Goal: Information Seeking & Learning: Learn about a topic

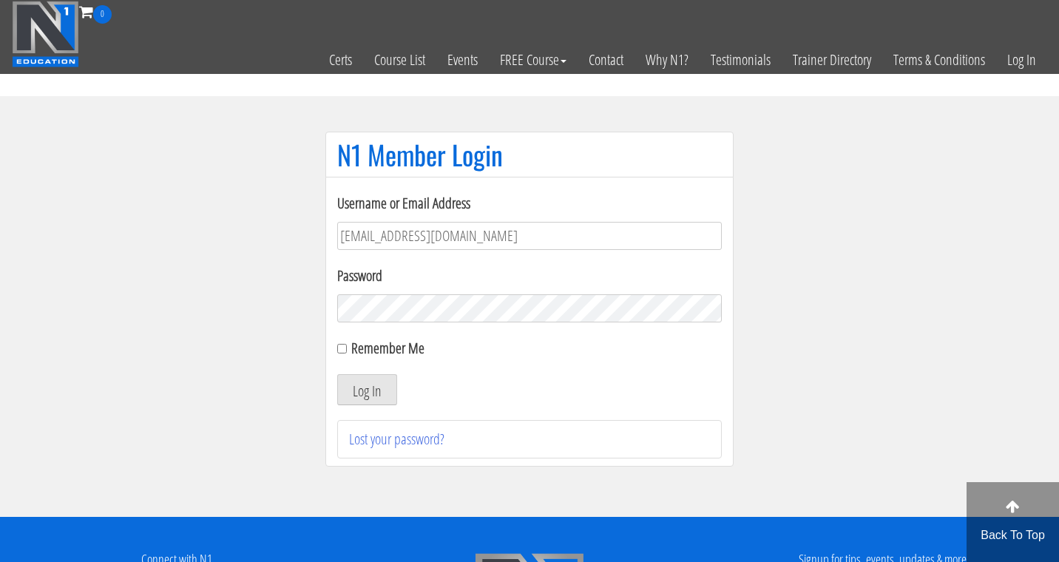
type input "[EMAIL_ADDRESS][DOMAIN_NAME]"
click at [367, 390] on button "Log In" at bounding box center [367, 389] width 60 height 31
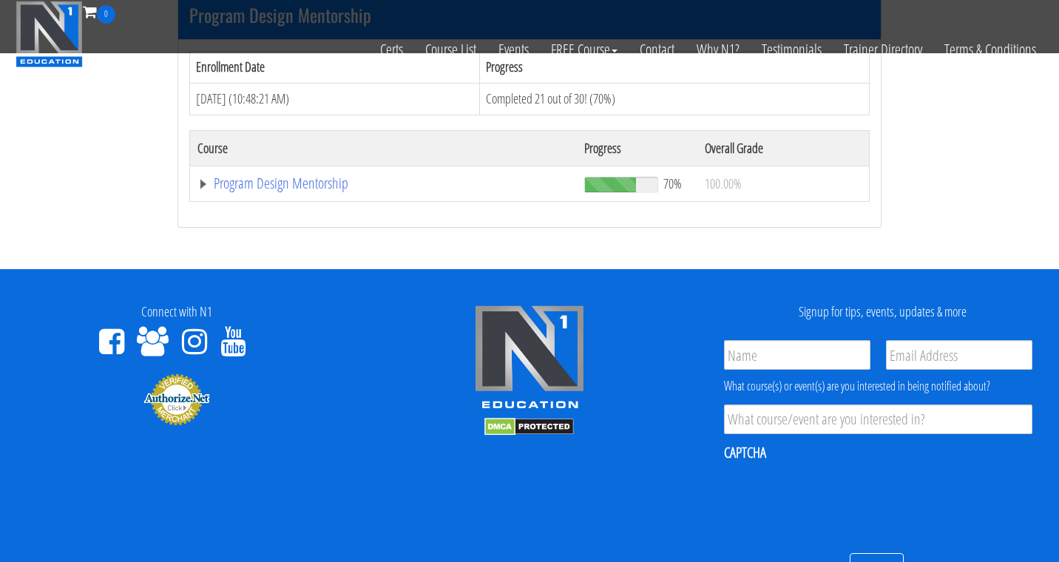
scroll to position [1569, 0]
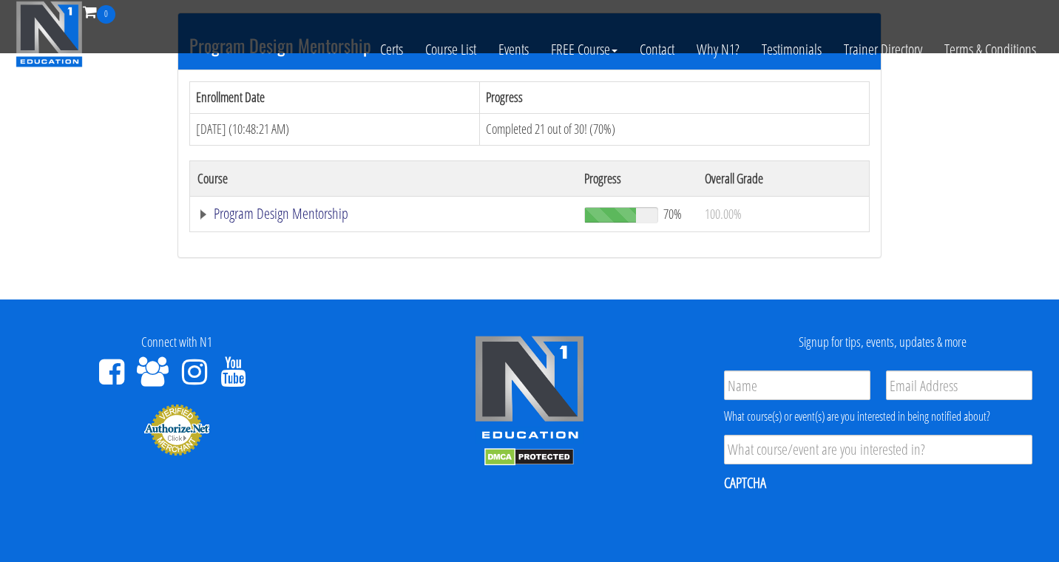
click at [334, 206] on link "Program Design Mentorship" at bounding box center [384, 213] width 372 height 15
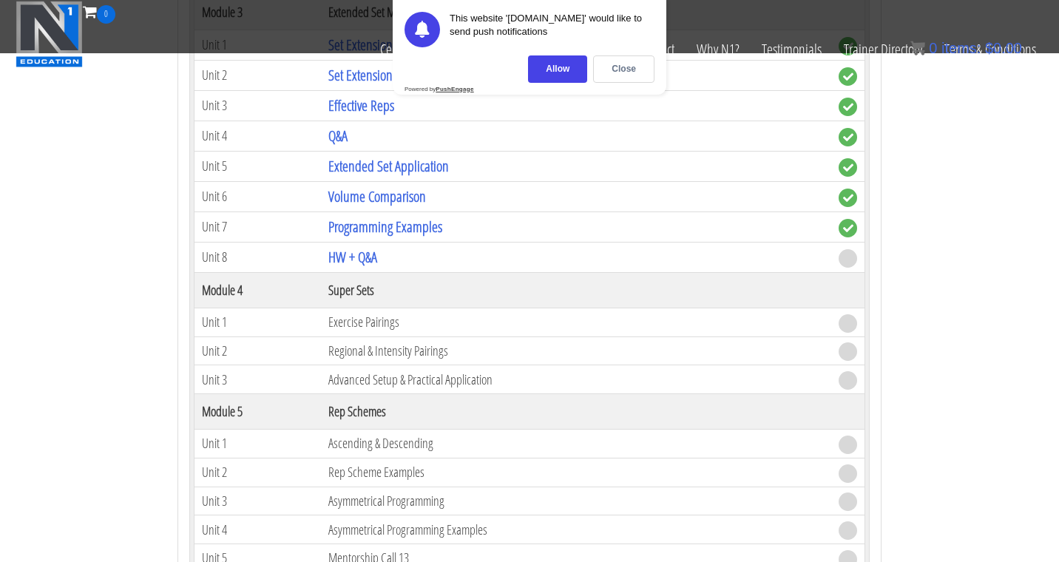
scroll to position [2321, 0]
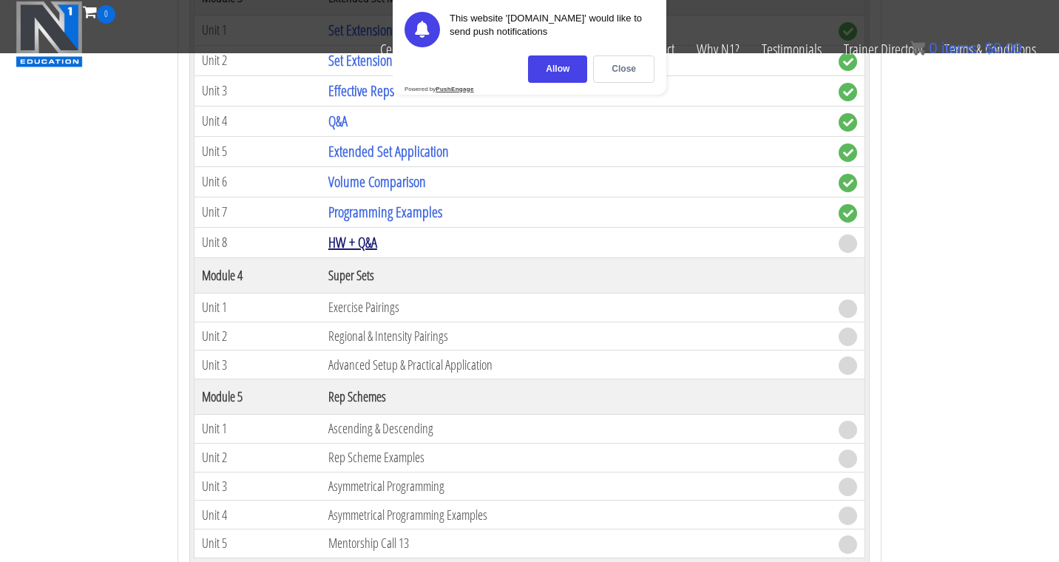
click at [364, 237] on link "HW + Q&A" at bounding box center [352, 242] width 49 height 20
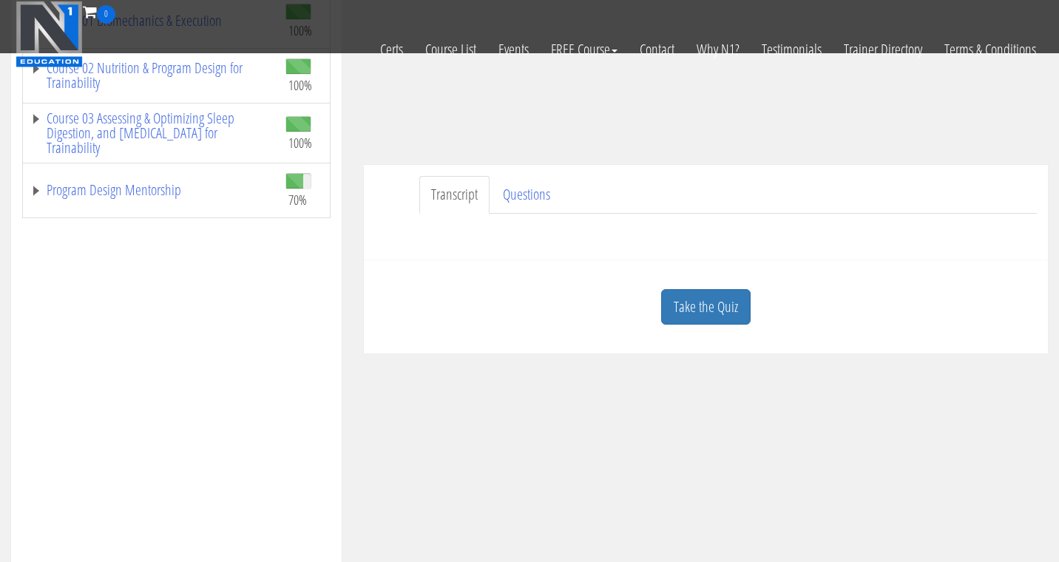
scroll to position [321, 0]
click at [538, 192] on link "Questions" at bounding box center [526, 194] width 71 height 38
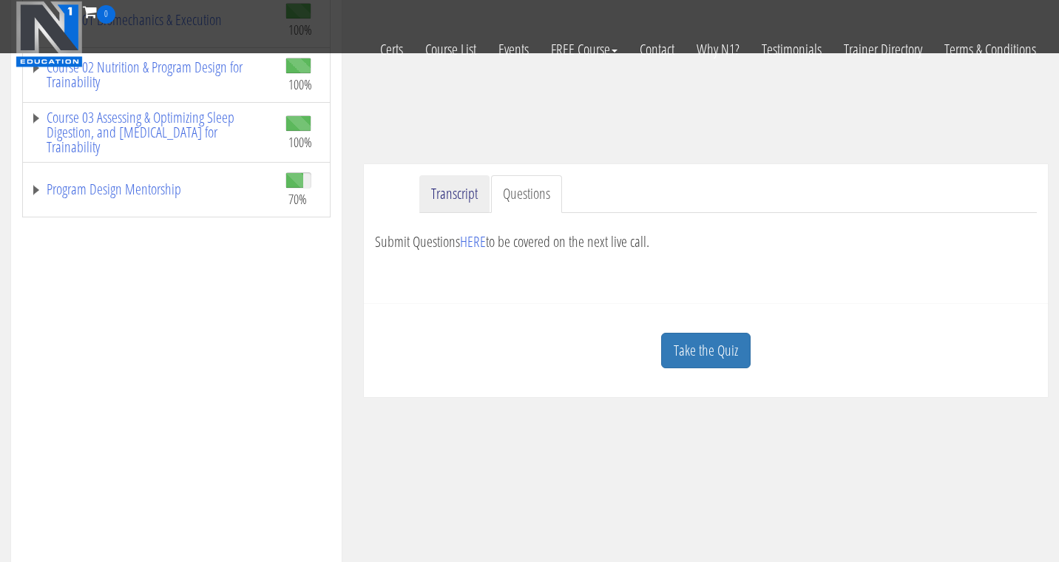
click at [476, 198] on link "Transcript" at bounding box center [454, 194] width 70 height 38
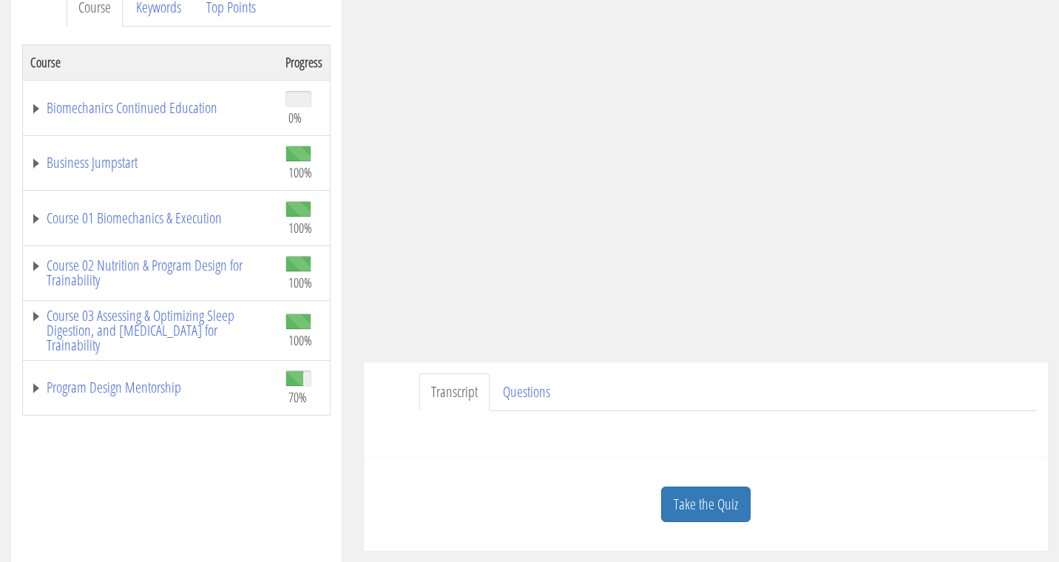
scroll to position [198, 0]
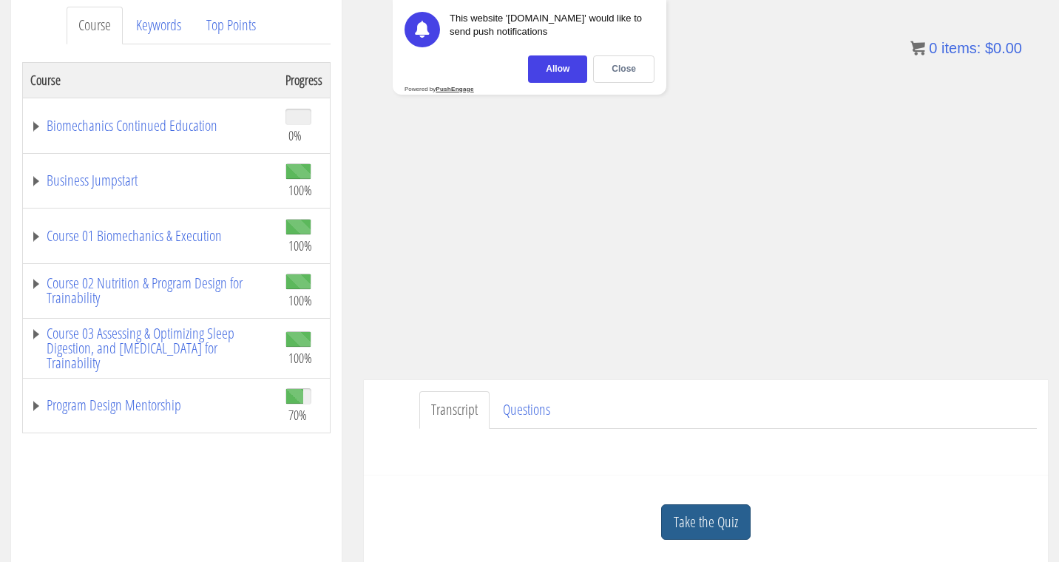
click at [701, 518] on link "Take the Quiz" at bounding box center [706, 523] width 90 height 36
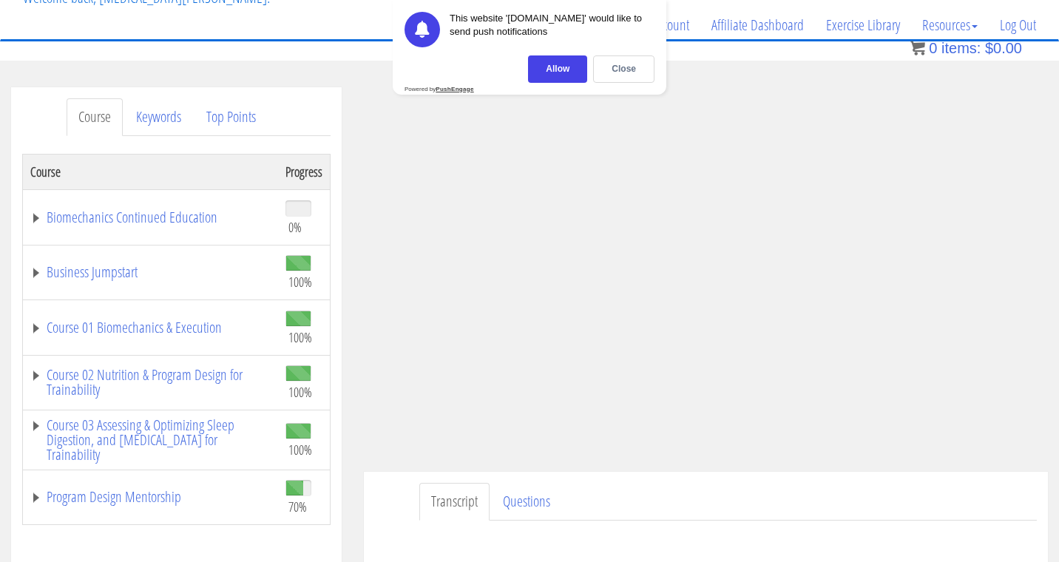
scroll to position [95, 0]
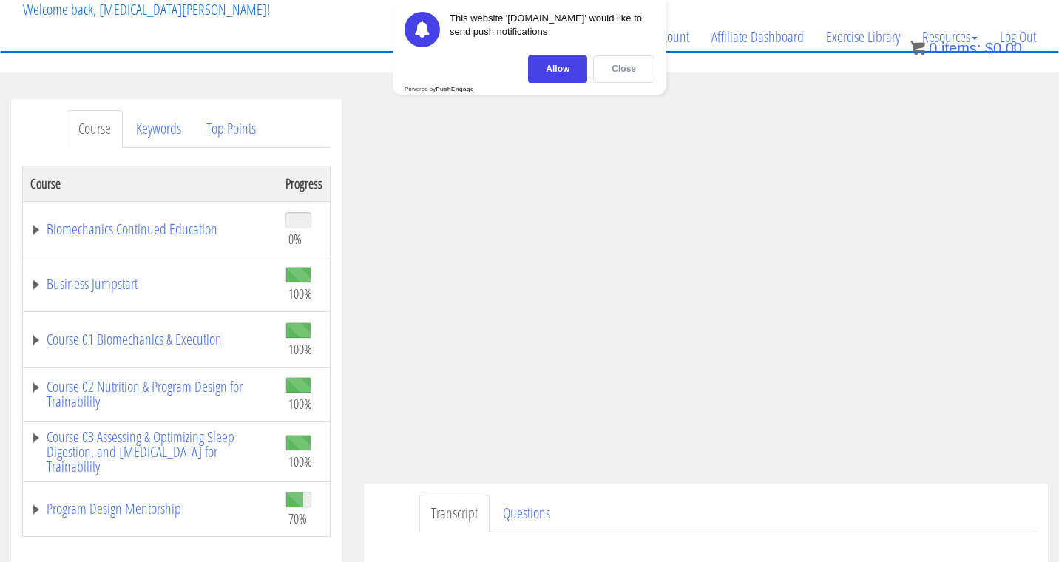
click at [627, 67] on div "Close" at bounding box center [623, 68] width 61 height 27
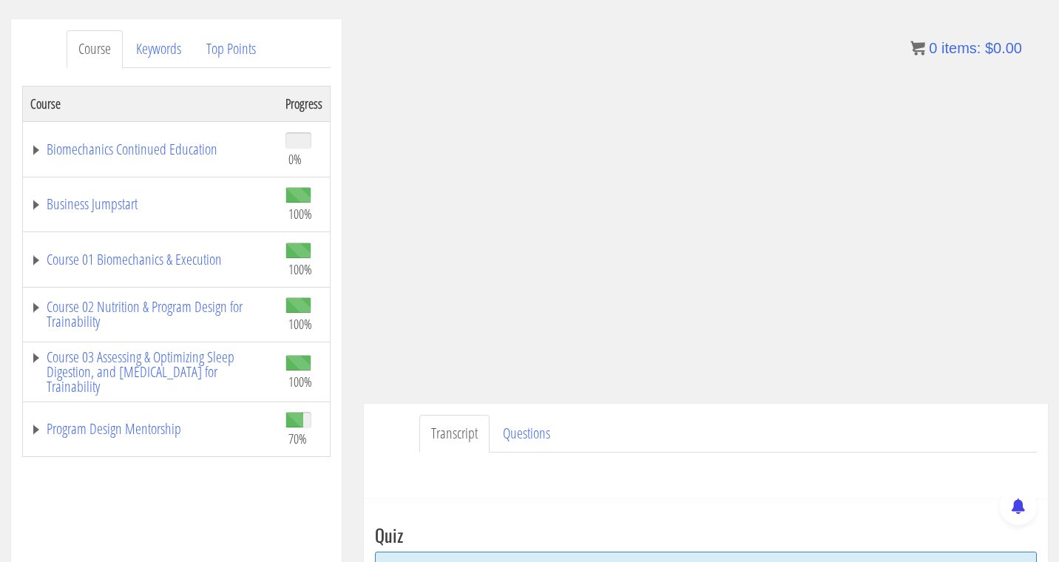
scroll to position [172, 0]
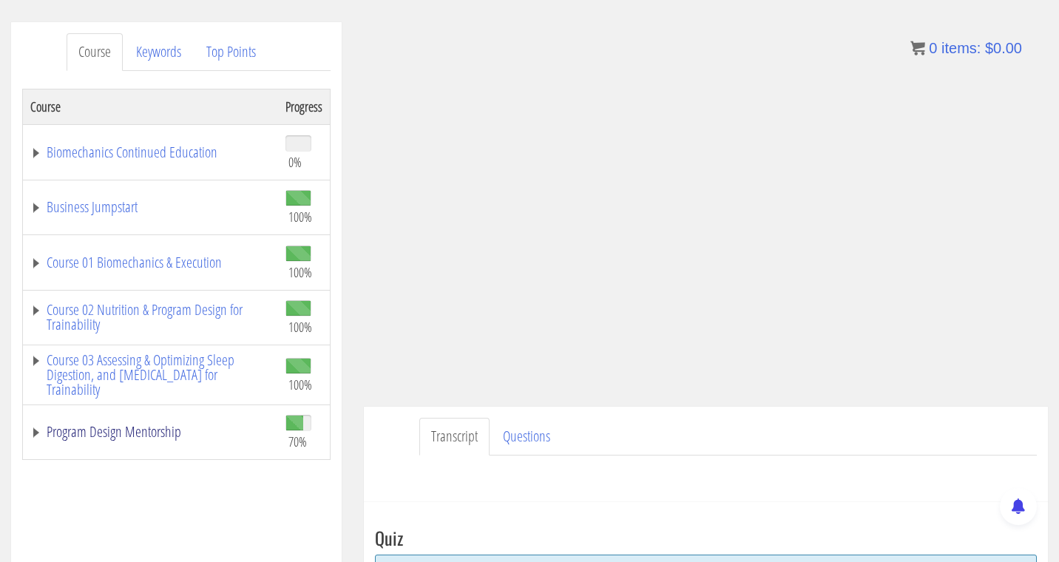
click at [95, 433] on link "Program Design Mentorship" at bounding box center [150, 432] width 240 height 15
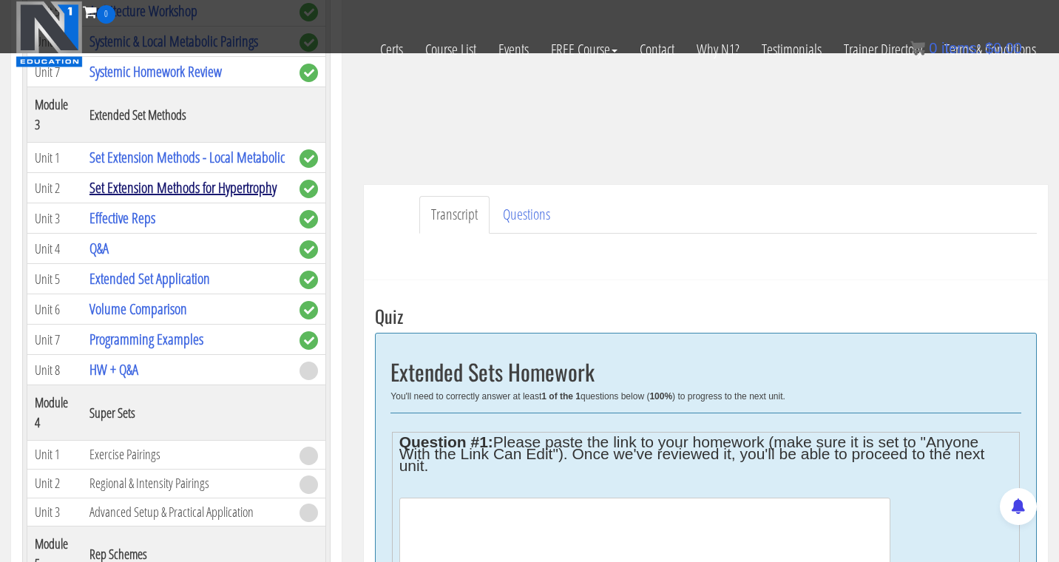
scroll to position [682, 0]
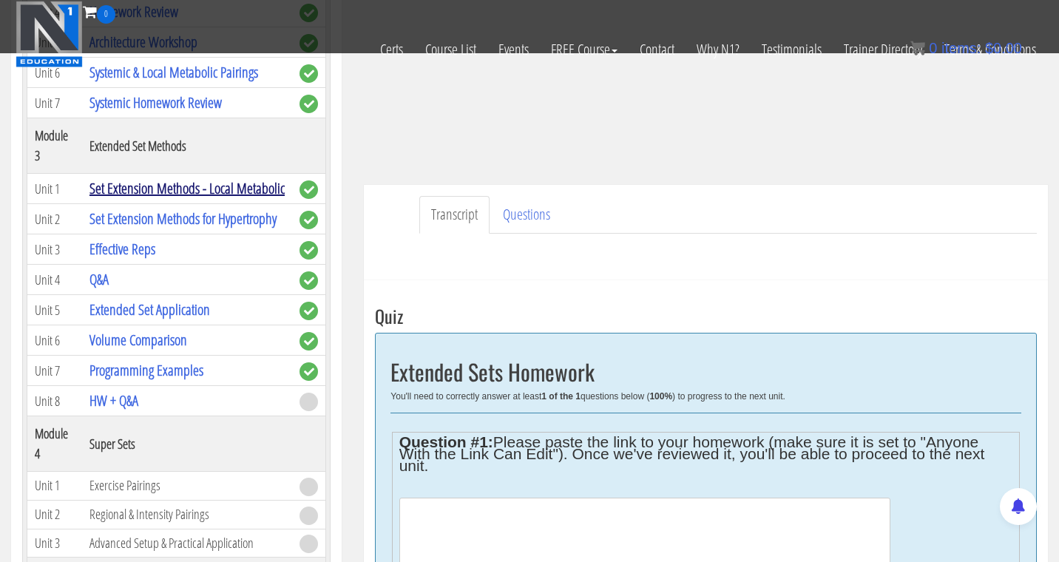
click at [140, 193] on link "Set Extension Methods - Local Metabolic" at bounding box center [187, 188] width 195 height 20
